Goal: Task Accomplishment & Management: Manage account settings

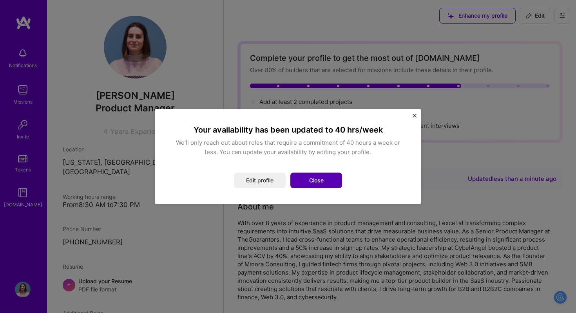
click at [315, 183] on button "Close" at bounding box center [316, 180] width 52 height 16
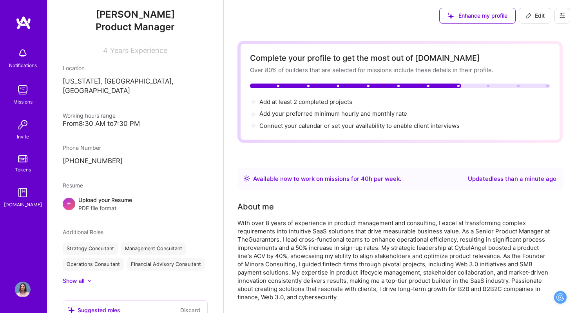
scroll to position [81, 0]
click at [101, 195] on div "Upload your Resume PDF file format" at bounding box center [105, 203] width 54 height 16
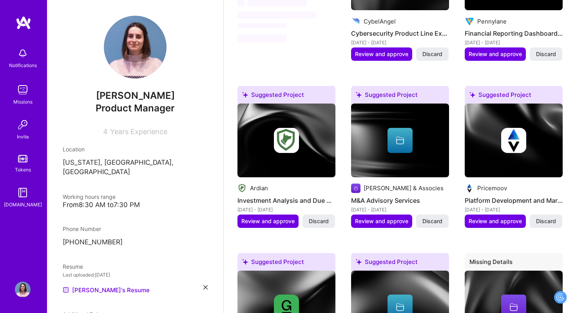
scroll to position [451, 0]
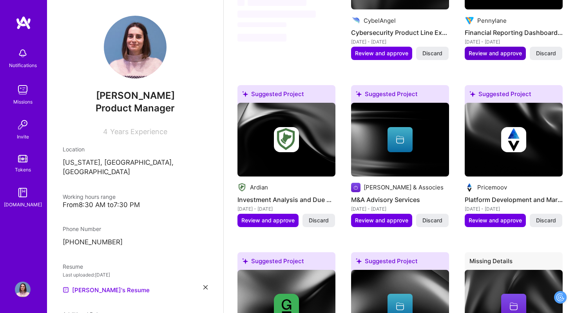
click at [506, 51] on span "Review and approve" at bounding box center [494, 53] width 53 height 8
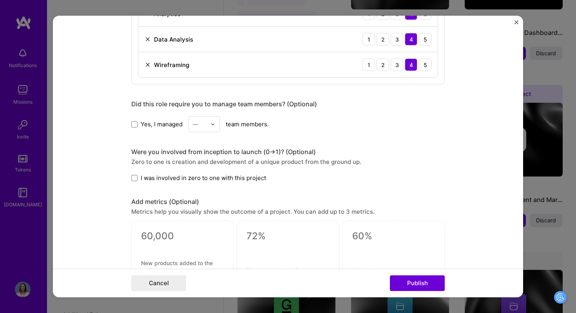
scroll to position [459, 0]
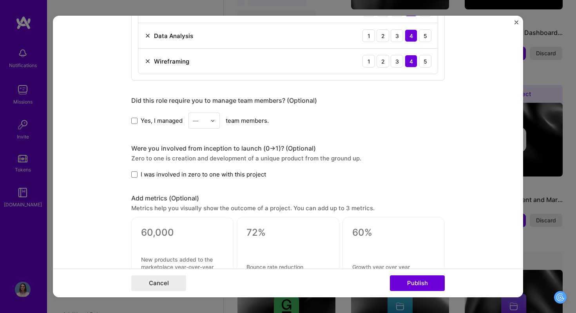
click at [560, 109] on div "Editing suggested project This project is suggested based on your LinkedIn, res…" at bounding box center [288, 156] width 576 height 313
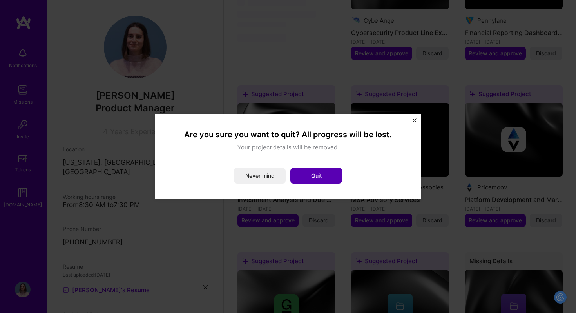
click at [293, 176] on button "Quit" at bounding box center [316, 176] width 52 height 16
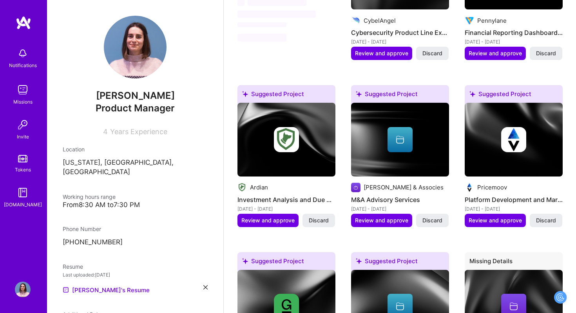
scroll to position [0, 0]
